Goal: Information Seeking & Learning: Learn about a topic

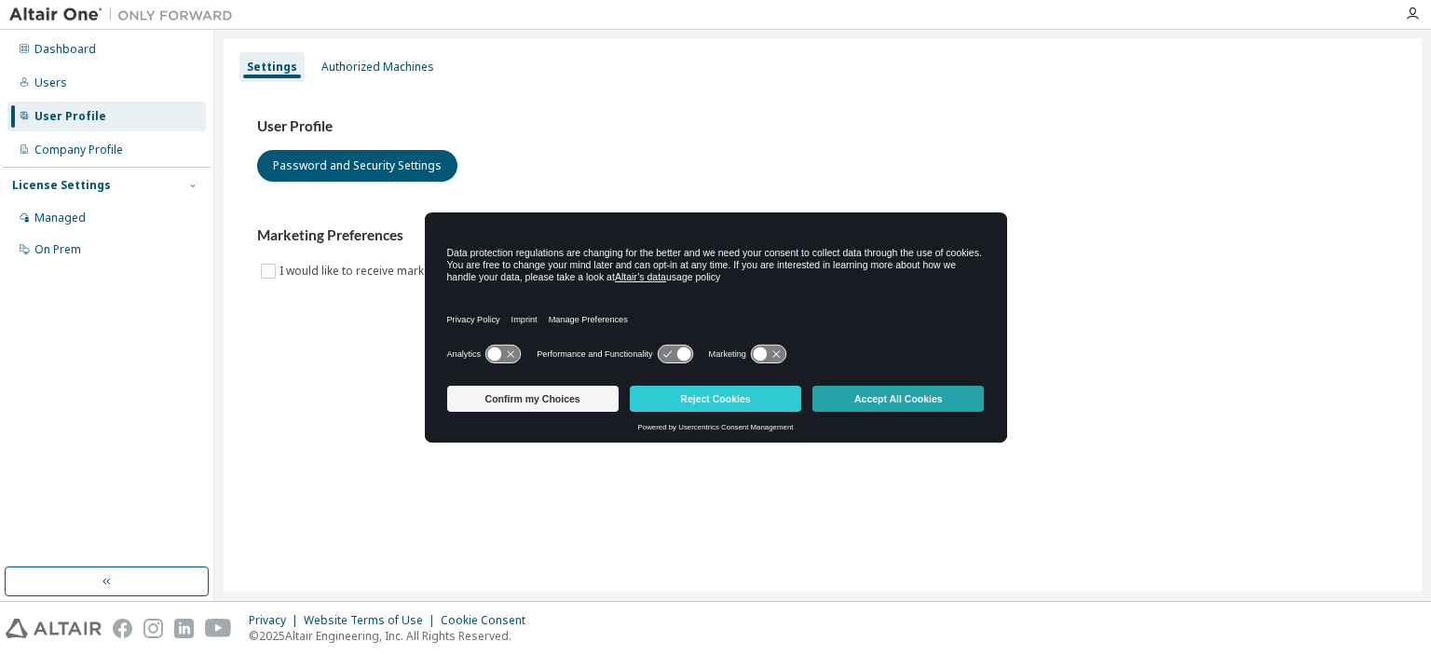
click at [906, 396] on button "Accept All Cookies" at bounding box center [897, 399] width 171 height 26
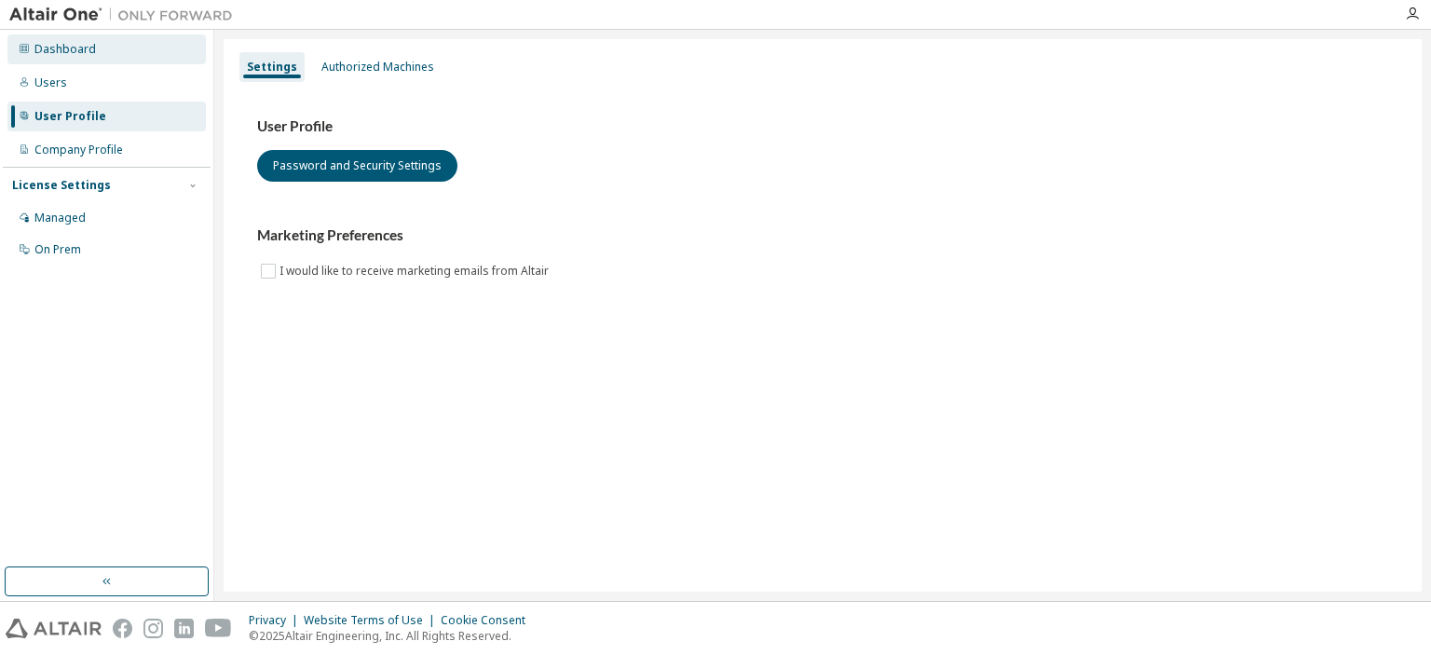
click at [56, 52] on div "Dashboard" at bounding box center [64, 49] width 61 height 15
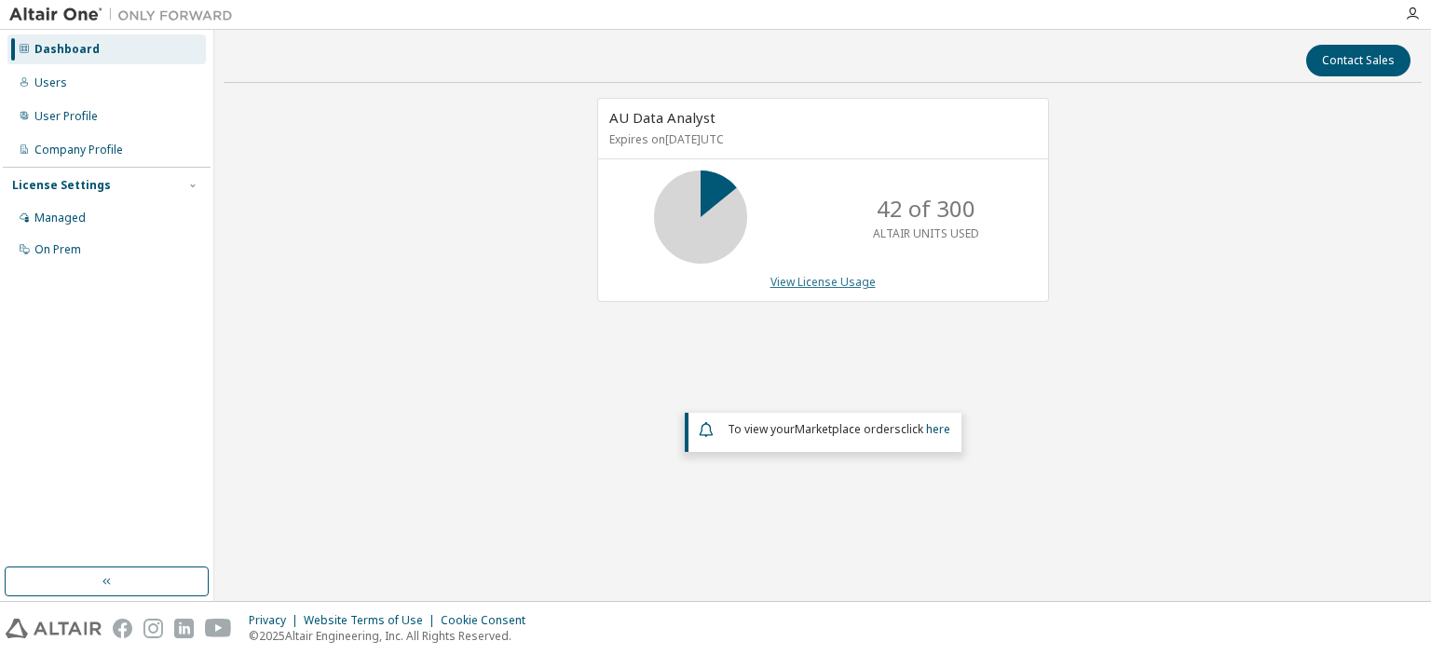
click at [826, 280] on link "View License Usage" at bounding box center [823, 282] width 105 height 16
click at [809, 283] on link "View License Usage" at bounding box center [823, 282] width 105 height 16
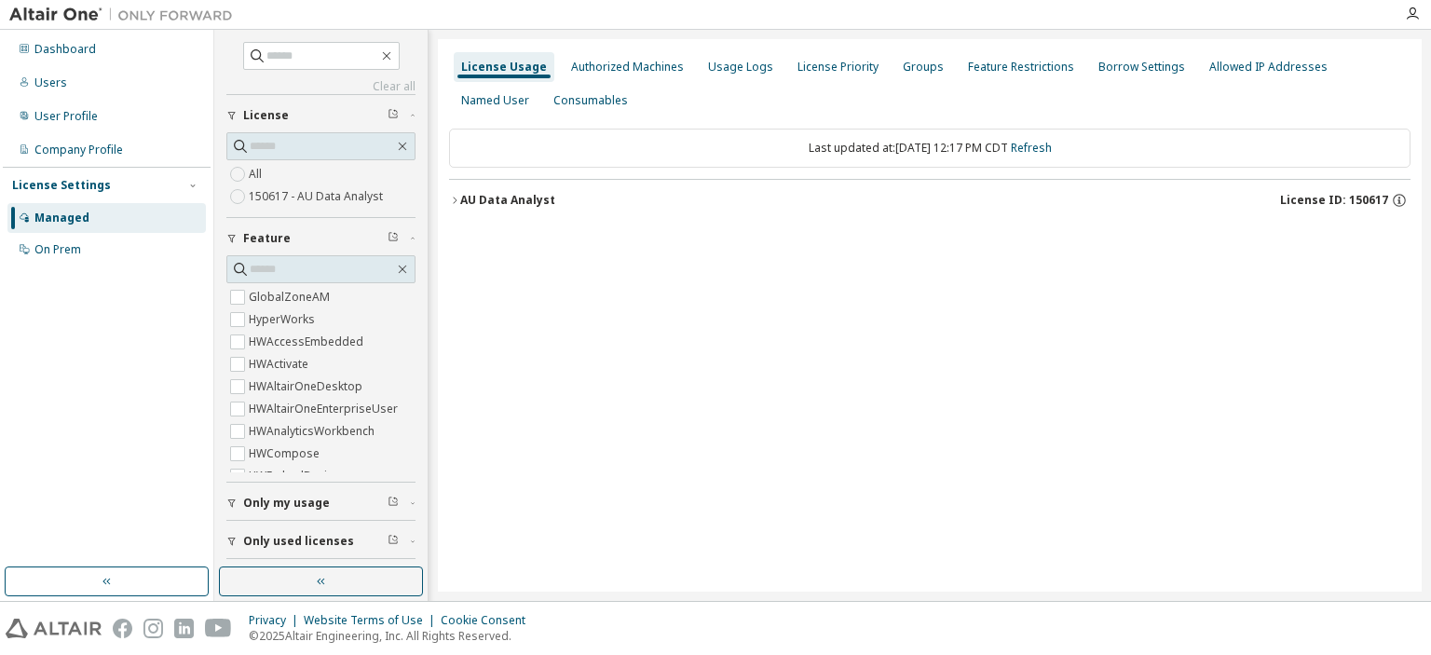
click at [455, 197] on icon "button" at bounding box center [454, 200] width 11 height 11
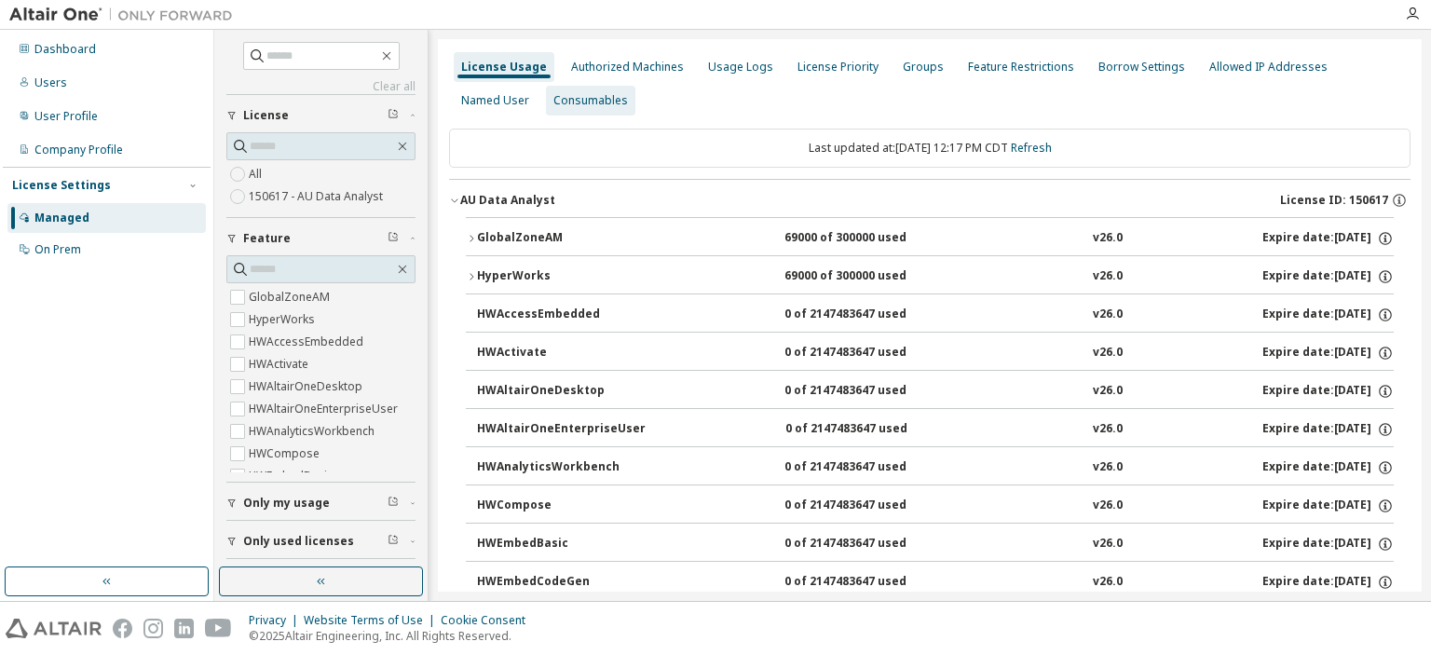
click at [570, 100] on div "Consumables" at bounding box center [590, 100] width 75 height 15
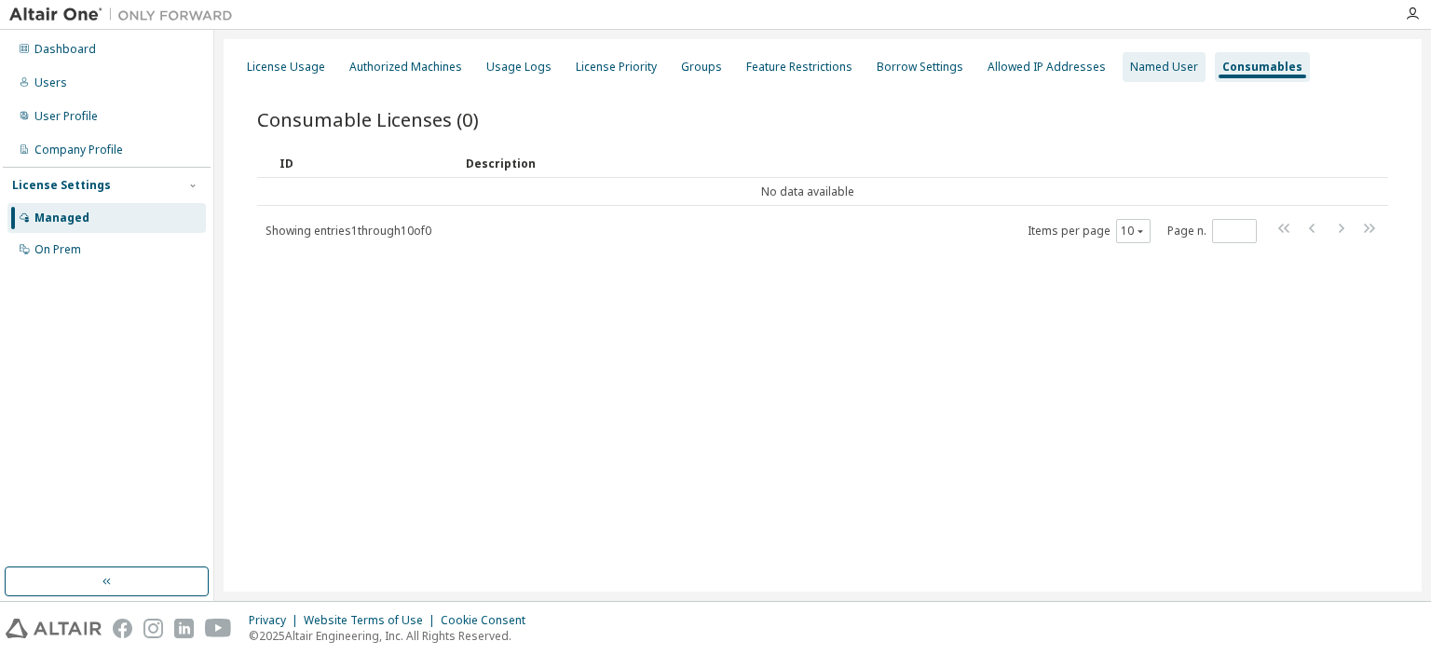
click at [1144, 67] on div "Named User" at bounding box center [1164, 67] width 68 height 15
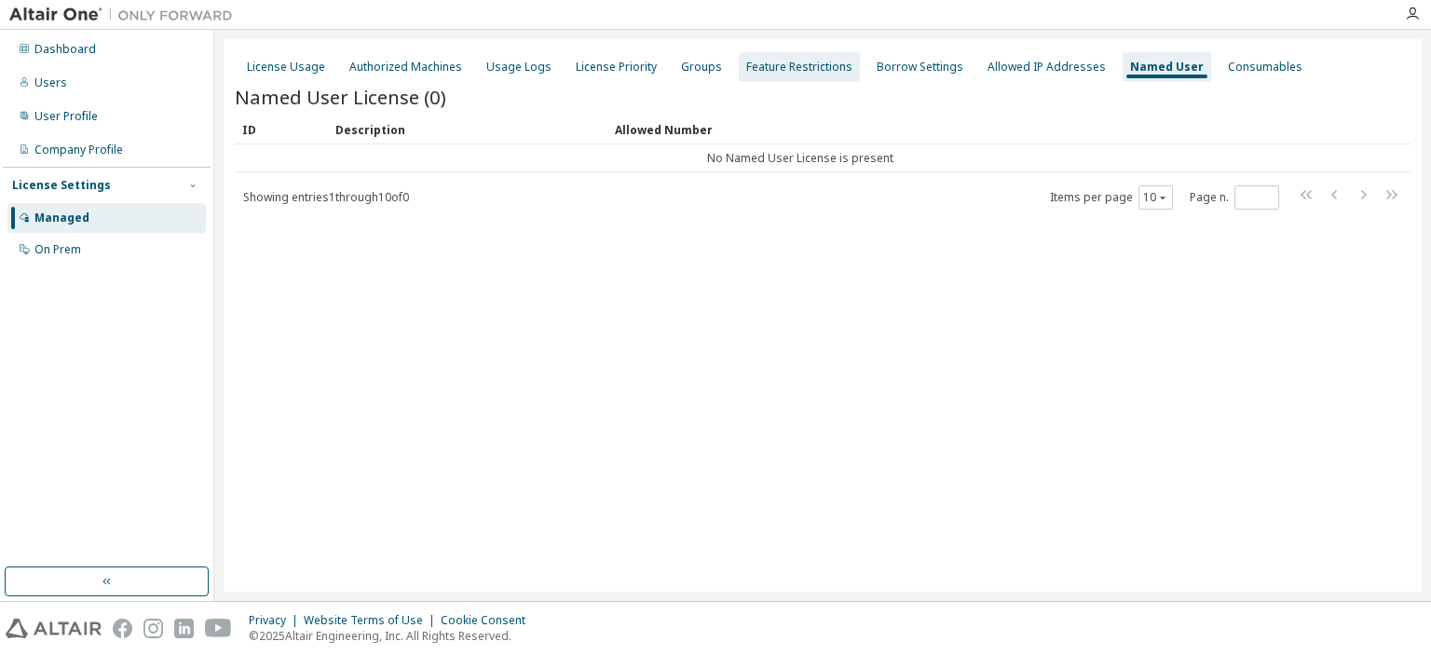
click at [754, 66] on div "Feature Restrictions" at bounding box center [799, 67] width 106 height 15
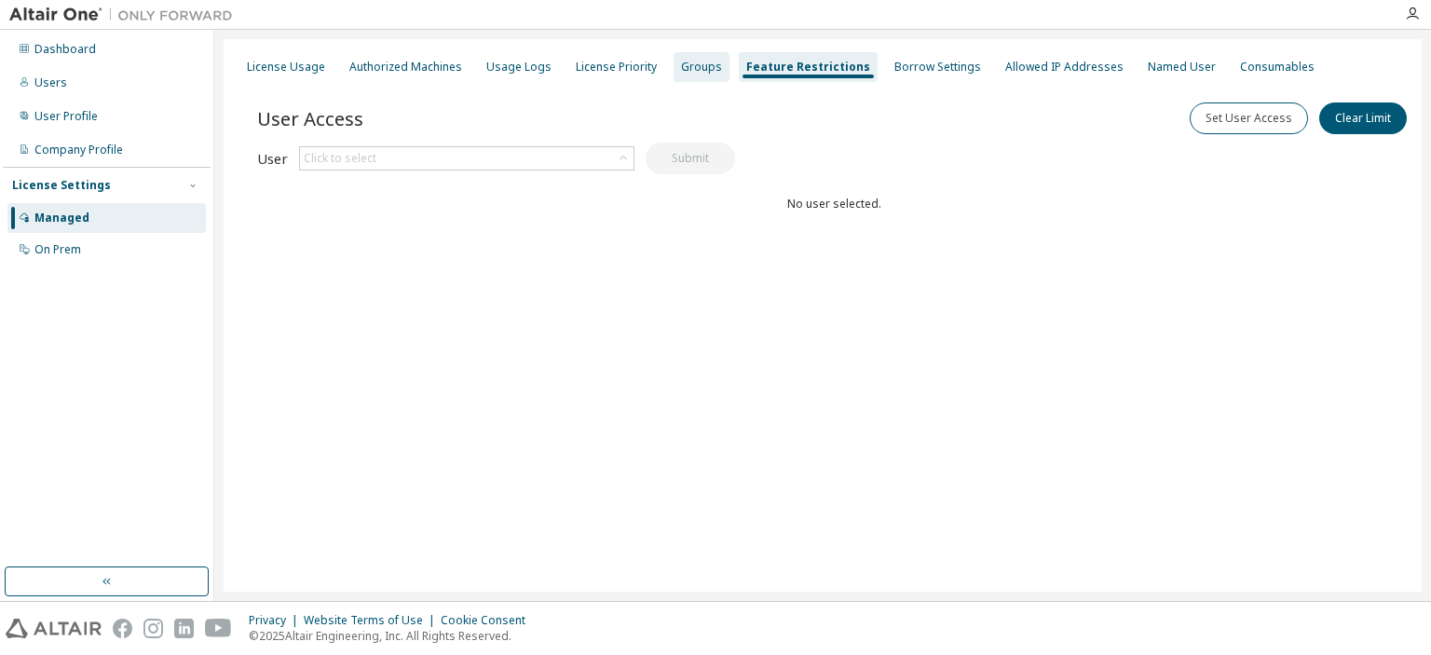
click at [696, 67] on div "Groups" at bounding box center [701, 67] width 41 height 15
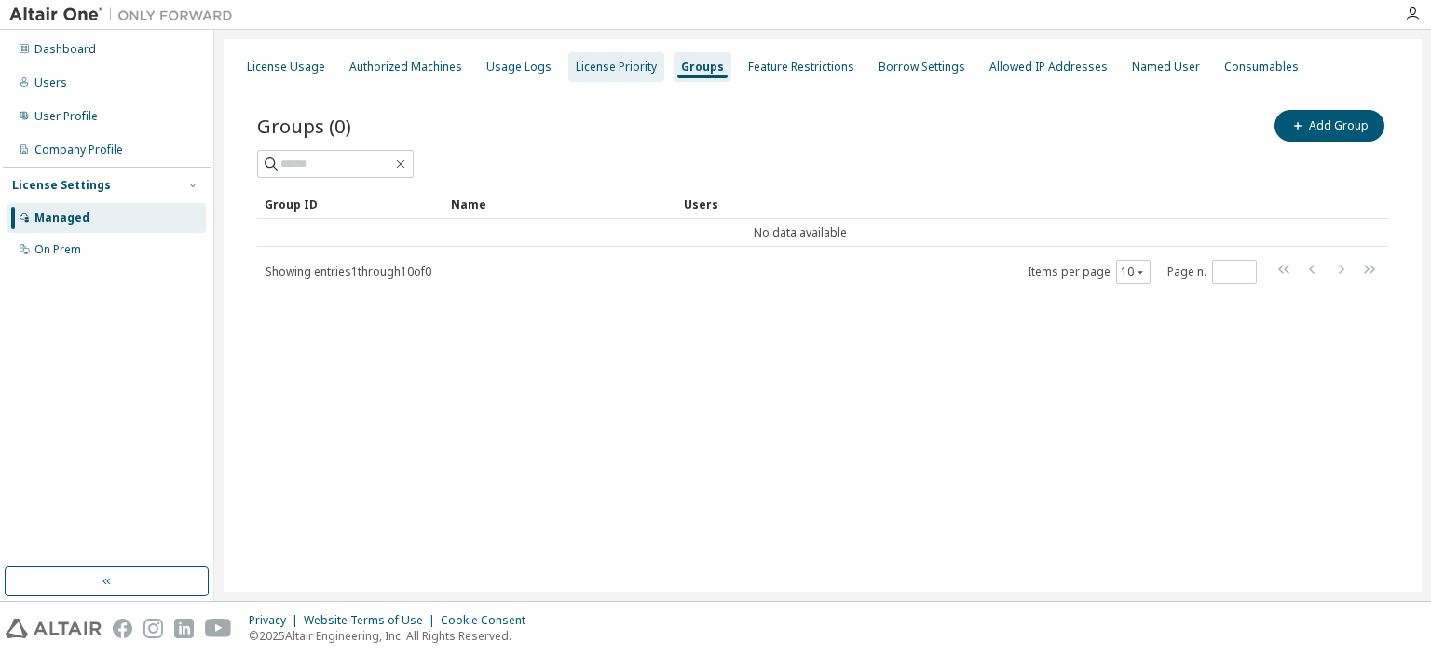
click at [602, 70] on div "License Priority" at bounding box center [616, 67] width 81 height 15
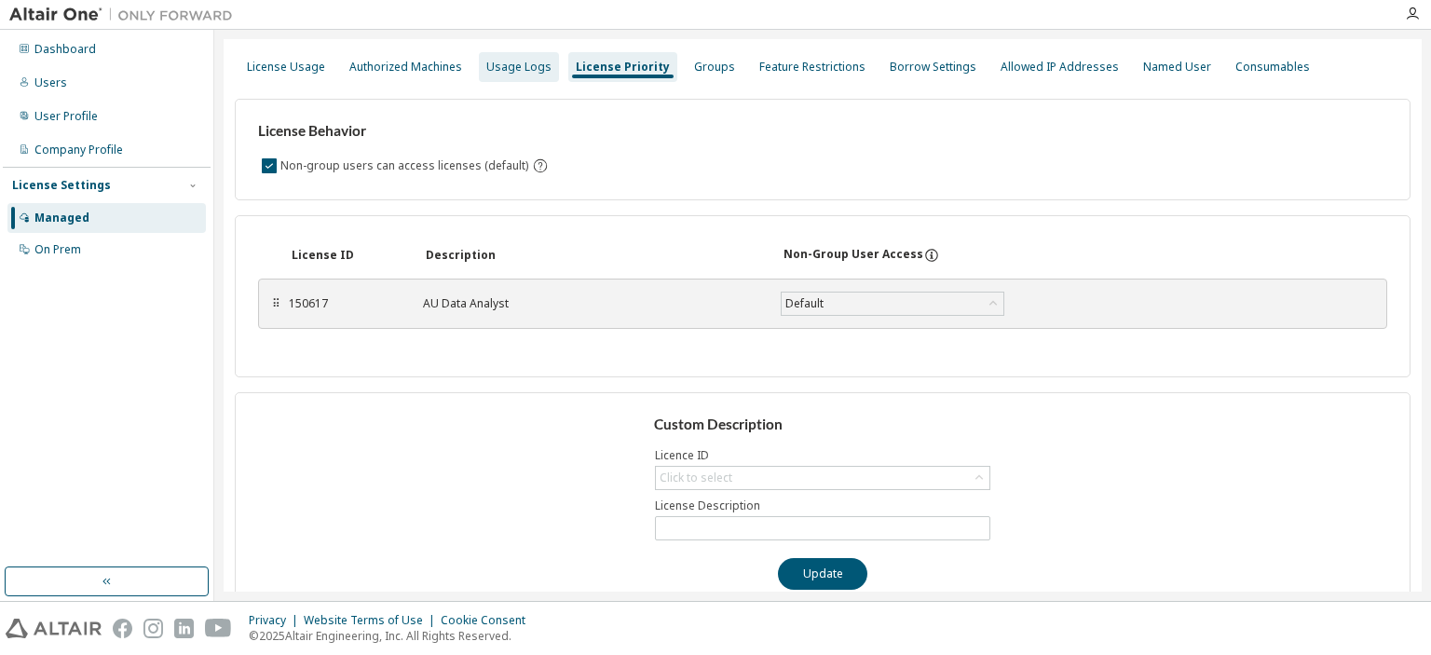
click at [501, 66] on div "Usage Logs" at bounding box center [518, 67] width 65 height 15
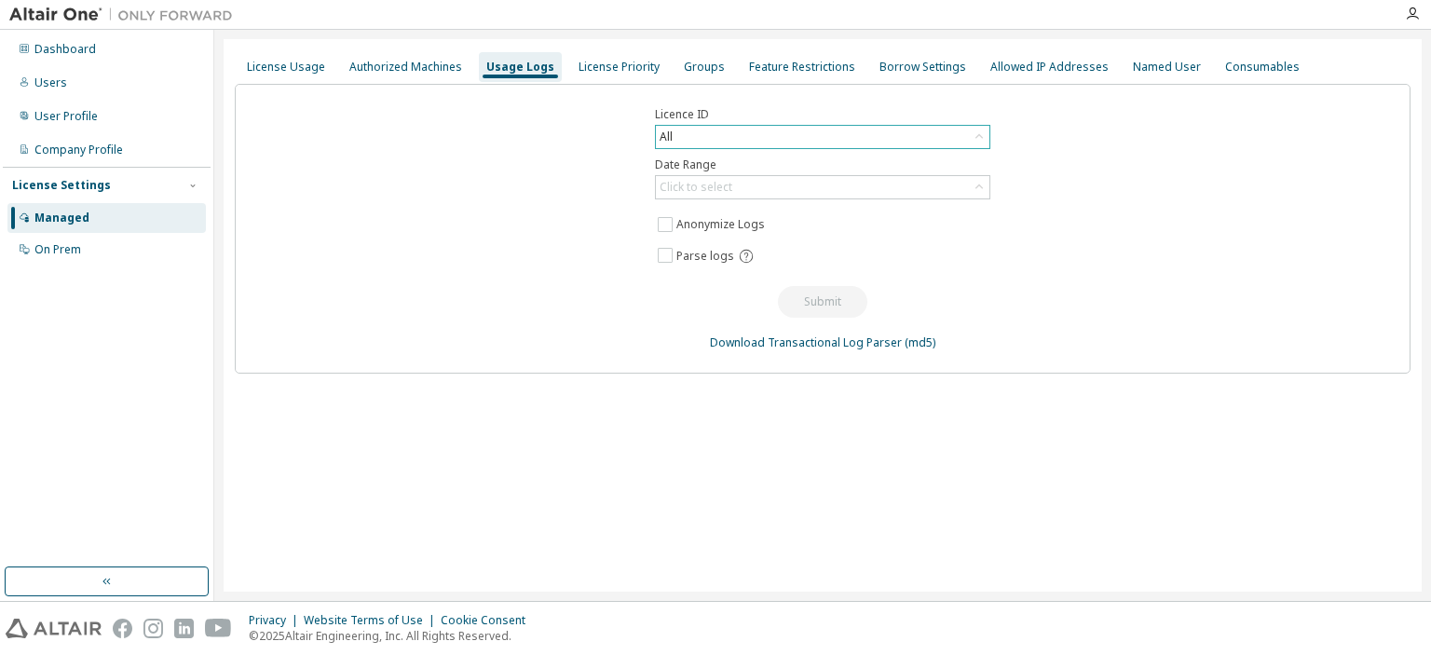
click at [706, 139] on div "All" at bounding box center [823, 137] width 334 height 22
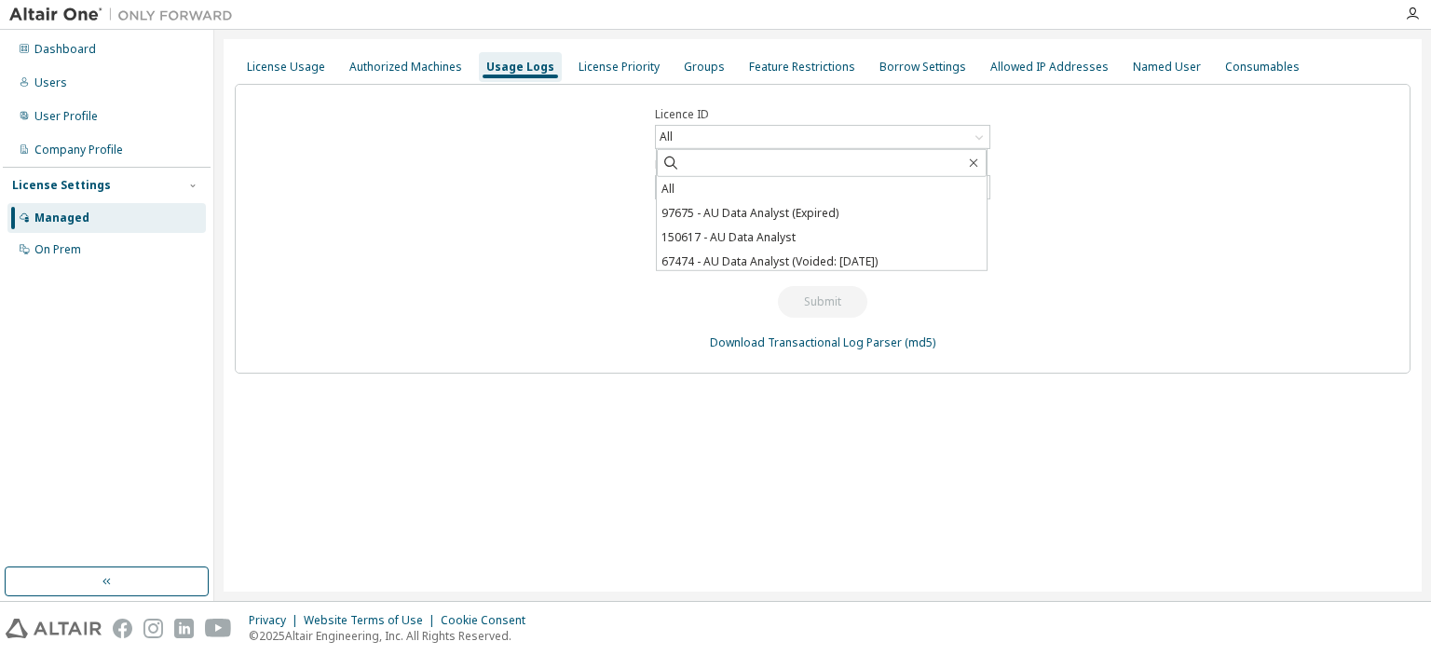
click at [515, 188] on div "Licence ID All All 97675 - AU Data Analyst (Expired) 150617 - AU Data Analyst 6…" at bounding box center [823, 229] width 1176 height 290
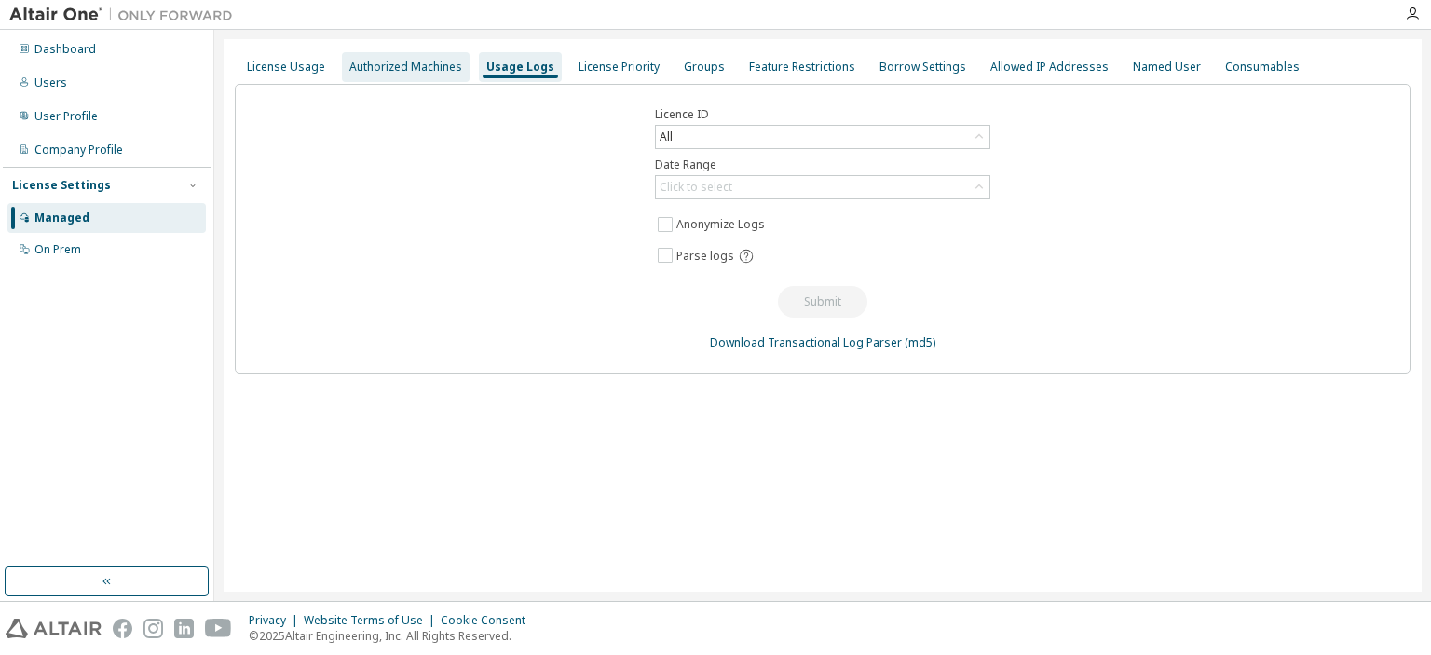
click at [373, 62] on div "Authorized Machines" at bounding box center [405, 67] width 113 height 15
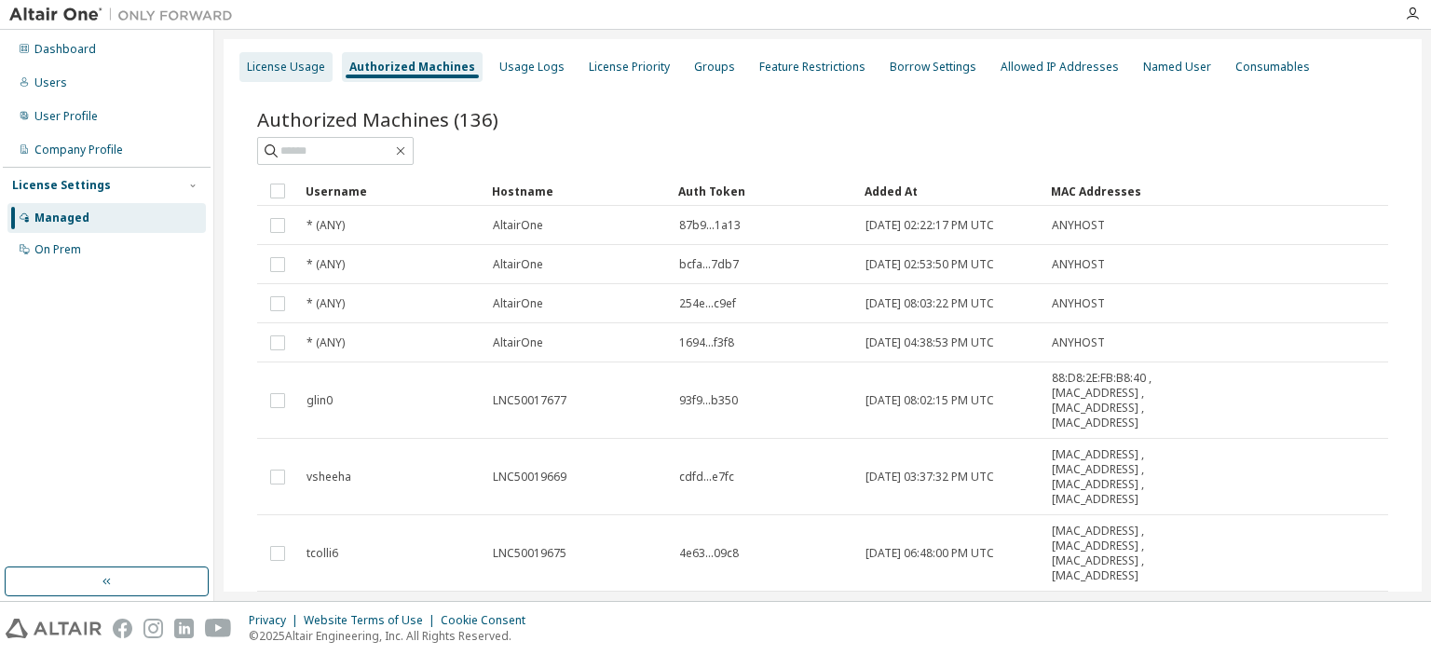
click at [293, 64] on div "License Usage" at bounding box center [286, 67] width 78 height 15
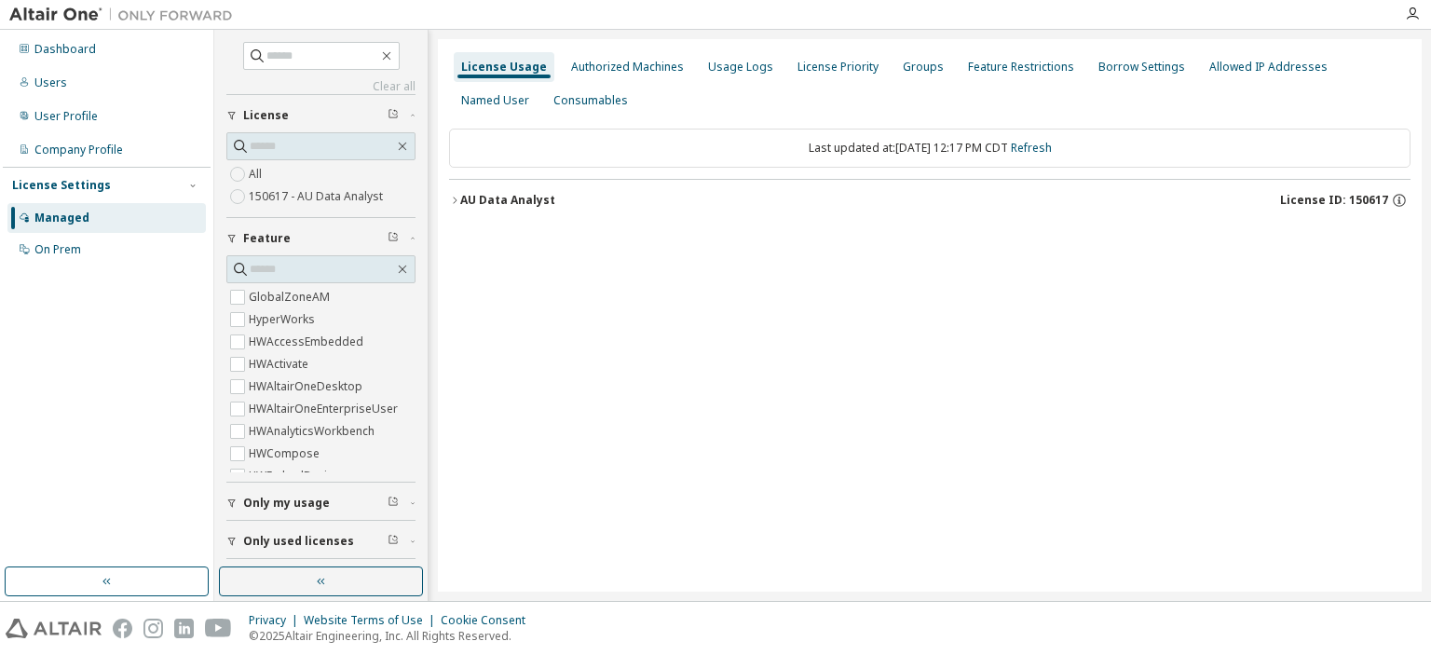
click at [708, 390] on div "License Usage Authorized Machines Usage Logs License Priority Groups Feature Re…" at bounding box center [930, 315] width 984 height 553
